Goal: Task Accomplishment & Management: Use online tool/utility

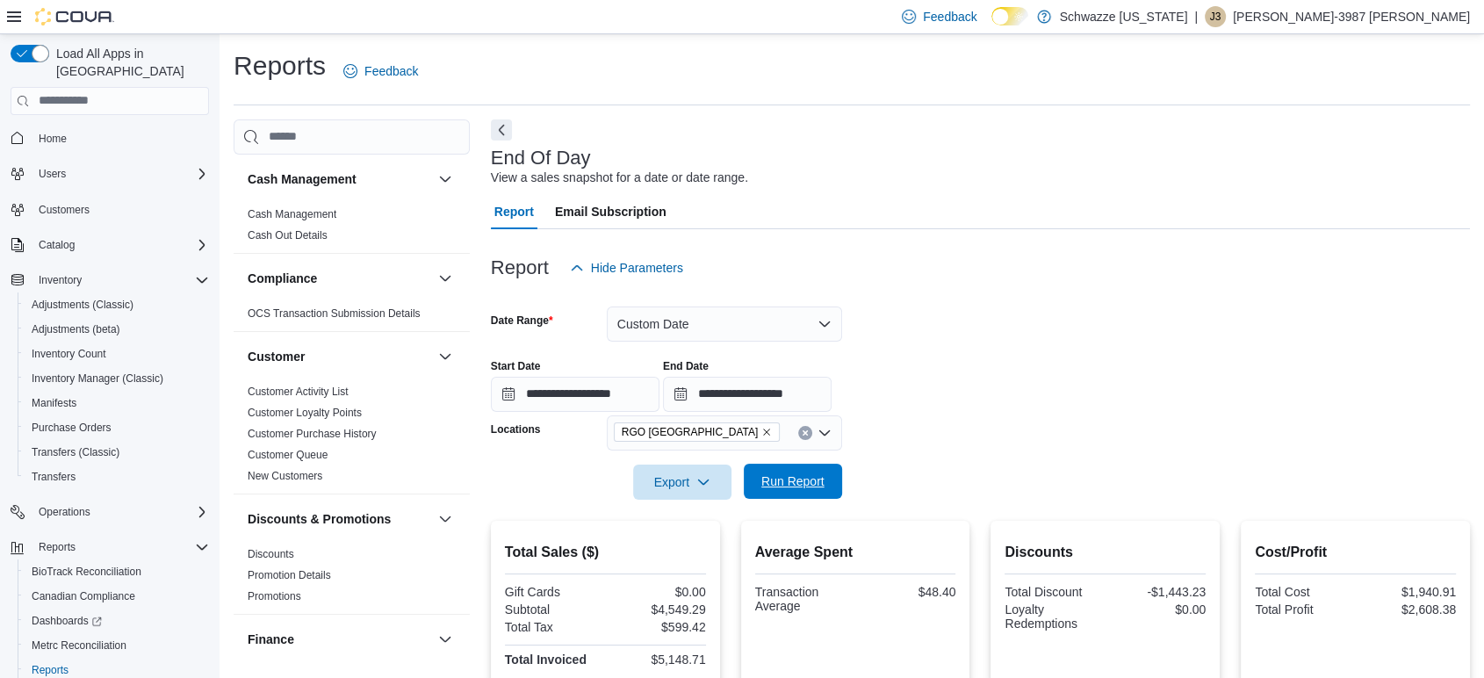
click at [807, 477] on span "Run Report" at bounding box center [793, 482] width 63 height 18
click at [744, 314] on button "Custom Date" at bounding box center [724, 324] width 235 height 35
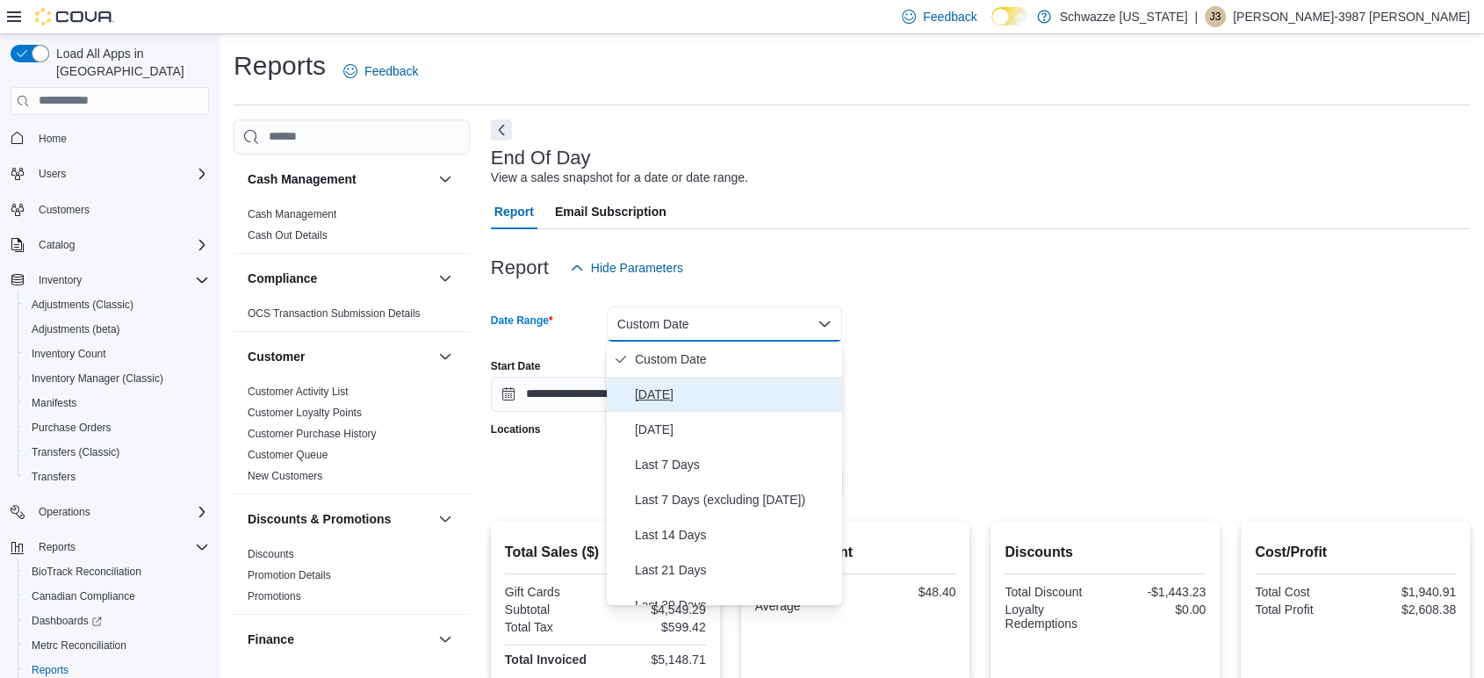
click at [706, 398] on span "Today" at bounding box center [735, 394] width 200 height 21
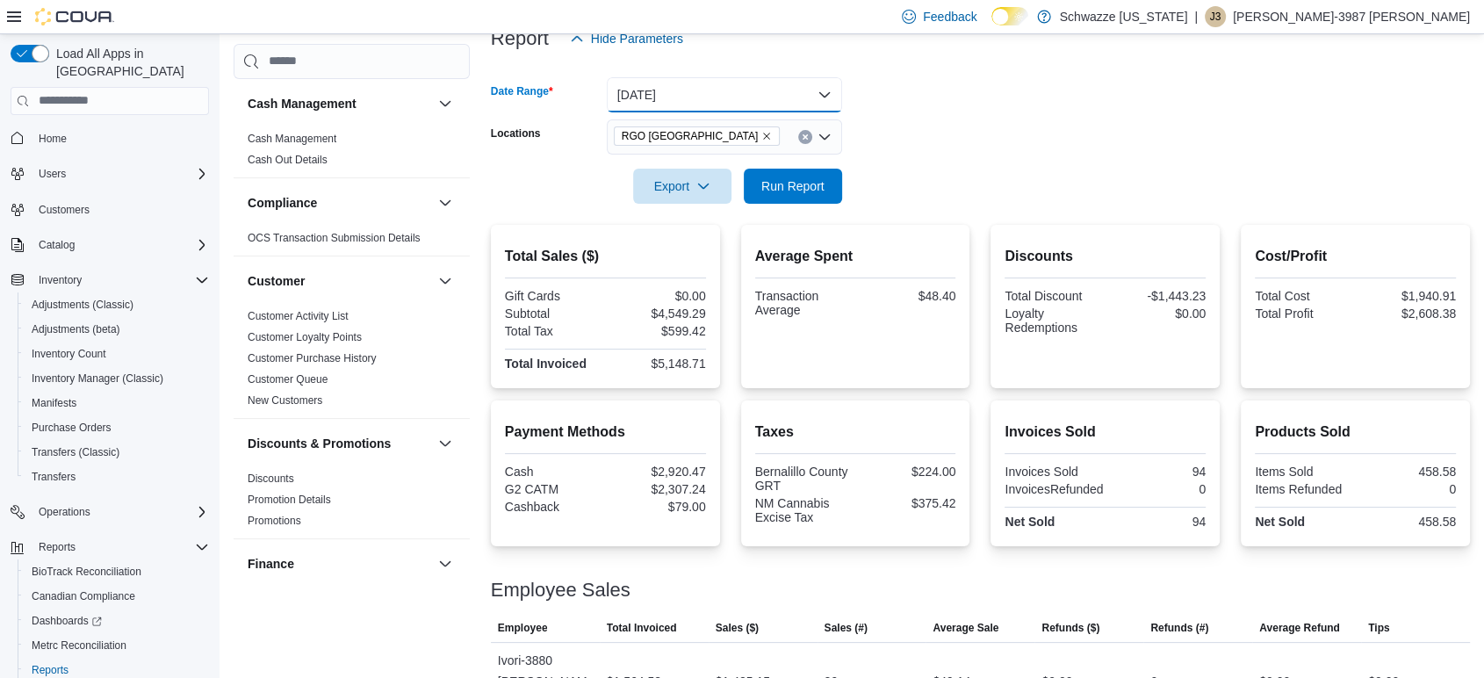
scroll to position [240, 0]
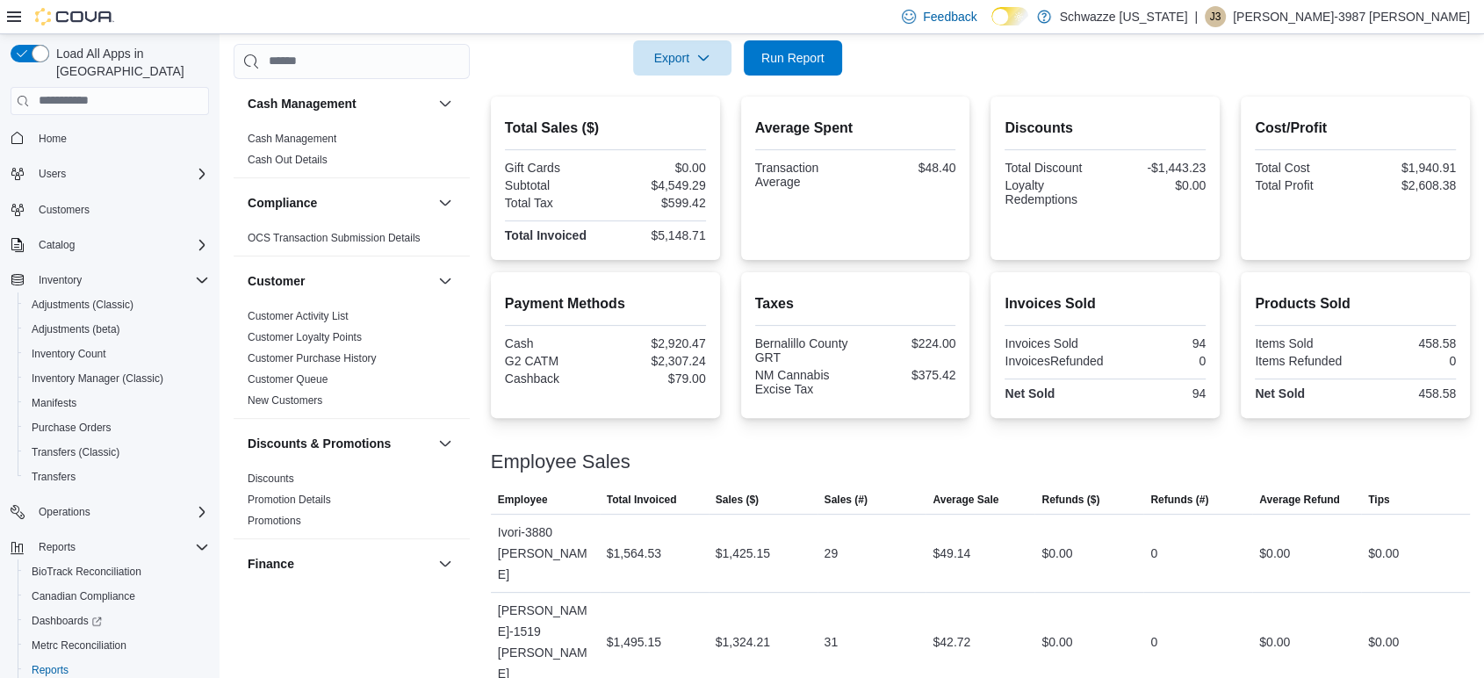
scroll to position [480, 0]
